Goal: Find specific page/section: Find specific page/section

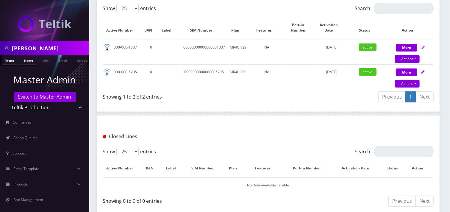
scroll to position [132, 0]
click at [28, 62] on link "Name" at bounding box center [28, 60] width 15 height 10
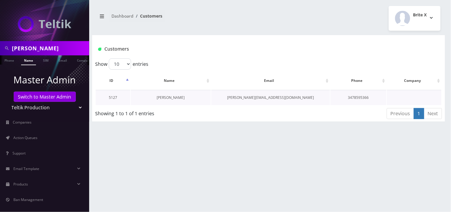
click at [166, 98] on link "[PERSON_NAME]" at bounding box center [171, 97] width 28 height 5
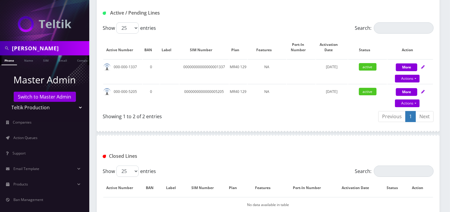
scroll to position [96, 0]
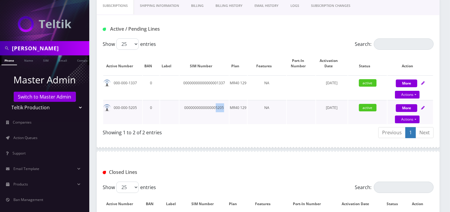
drag, startPoint x: 224, startPoint y: 107, endPoint x: 215, endPoint y: 109, distance: 8.5
click at [215, 109] on td "0000000000000005205" at bounding box center [204, 112] width 50 height 24
copy td "5205"
